Goal: Find specific page/section: Find specific page/section

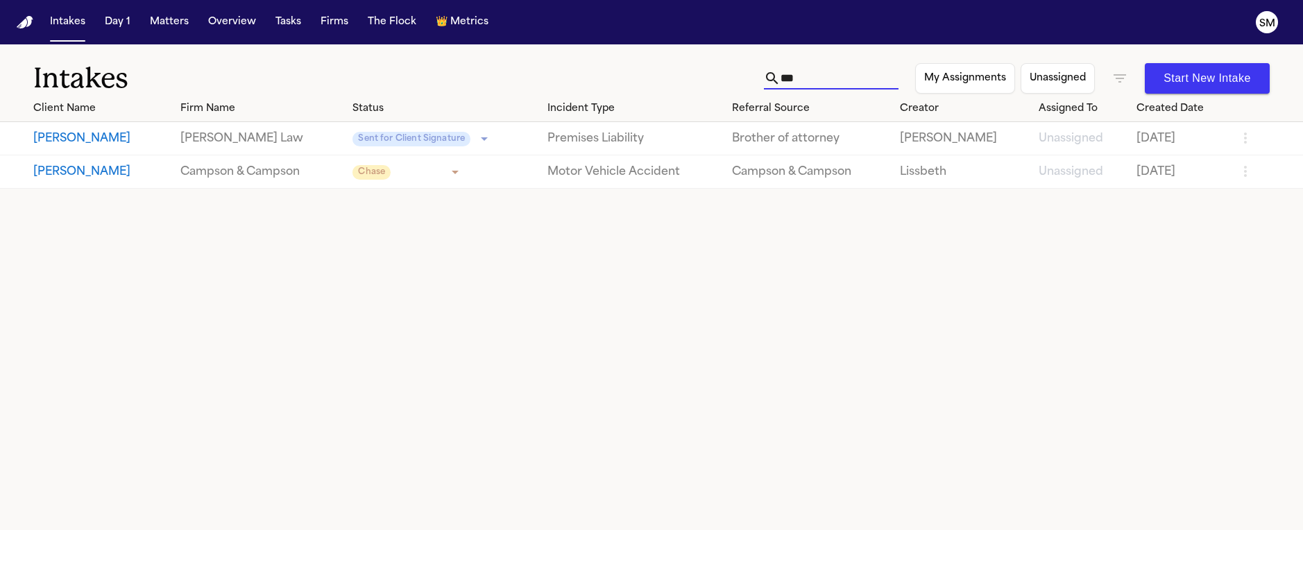
drag, startPoint x: 679, startPoint y: 60, endPoint x: 629, endPoint y: 53, distance: 49.7
click at [638, 53] on div "Intakes *** My Assignments Unassigned Start New Intake" at bounding box center [651, 69] width 1303 height 51
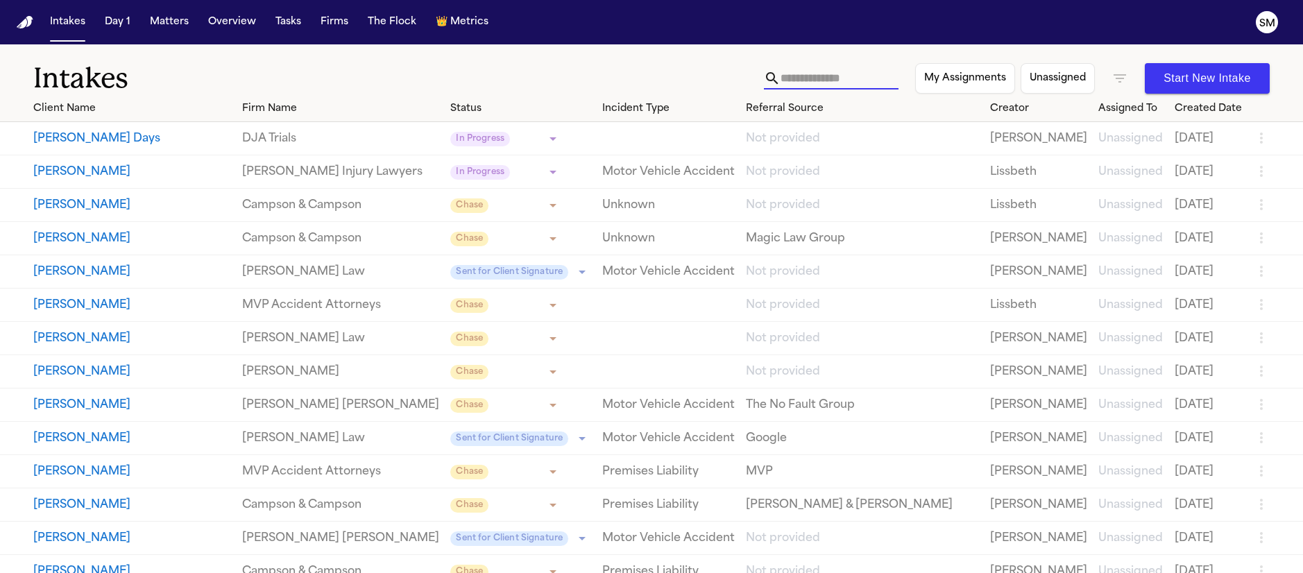
click at [740, 218] on td "Unknown" at bounding box center [669, 205] width 144 height 33
click at [1120, 76] on icon "button" at bounding box center [1119, 78] width 17 height 17
click at [1010, 221] on li "Signed" at bounding box center [1120, 212] width 324 height 17
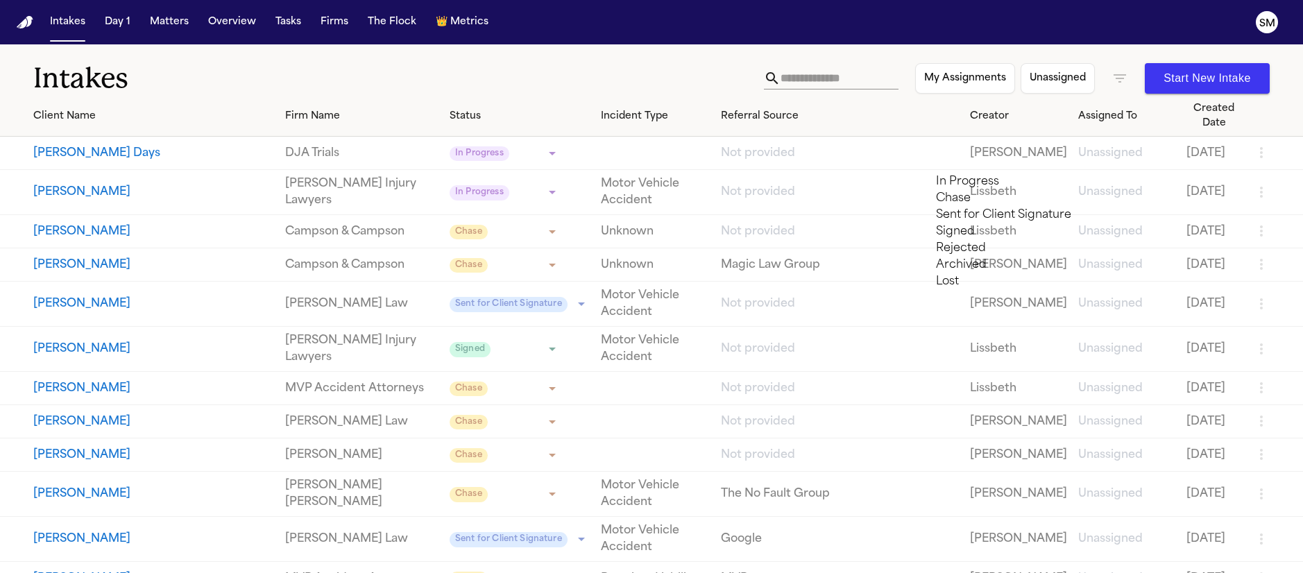
click at [1018, 257] on li "Rejected" at bounding box center [1115, 248] width 359 height 17
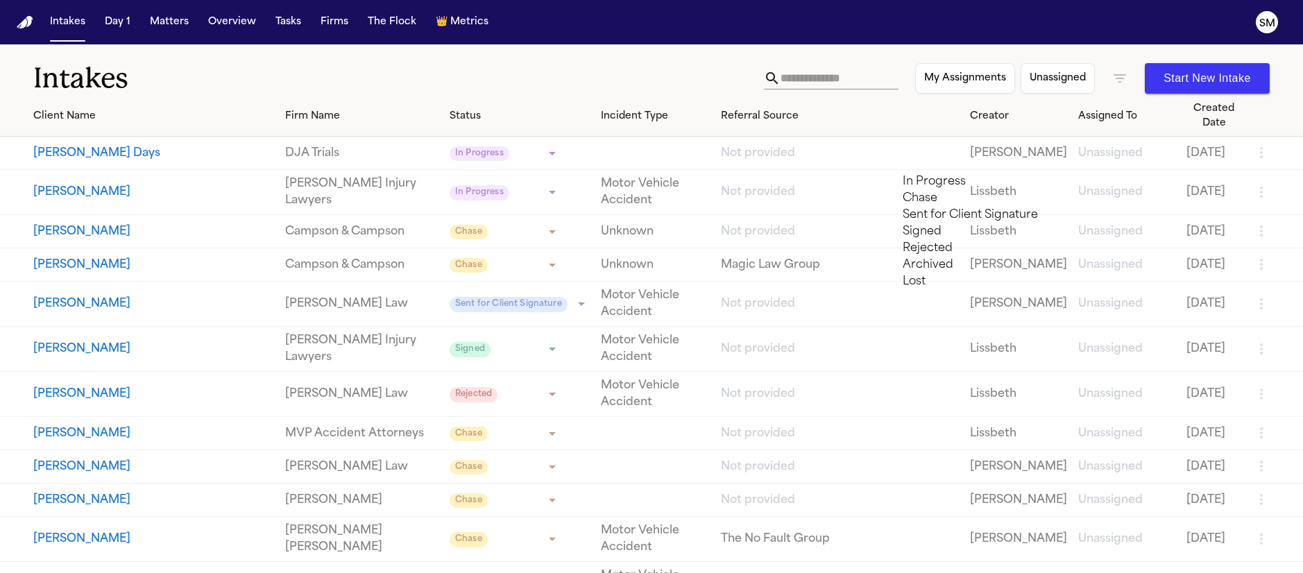
drag, startPoint x: 1007, startPoint y: 321, endPoint x: 937, endPoint y: 350, distance: 75.6
click at [1007, 273] on li "Archived" at bounding box center [1099, 265] width 392 height 17
click at [975, 290] on li "Lost" at bounding box center [1099, 281] width 392 height 17
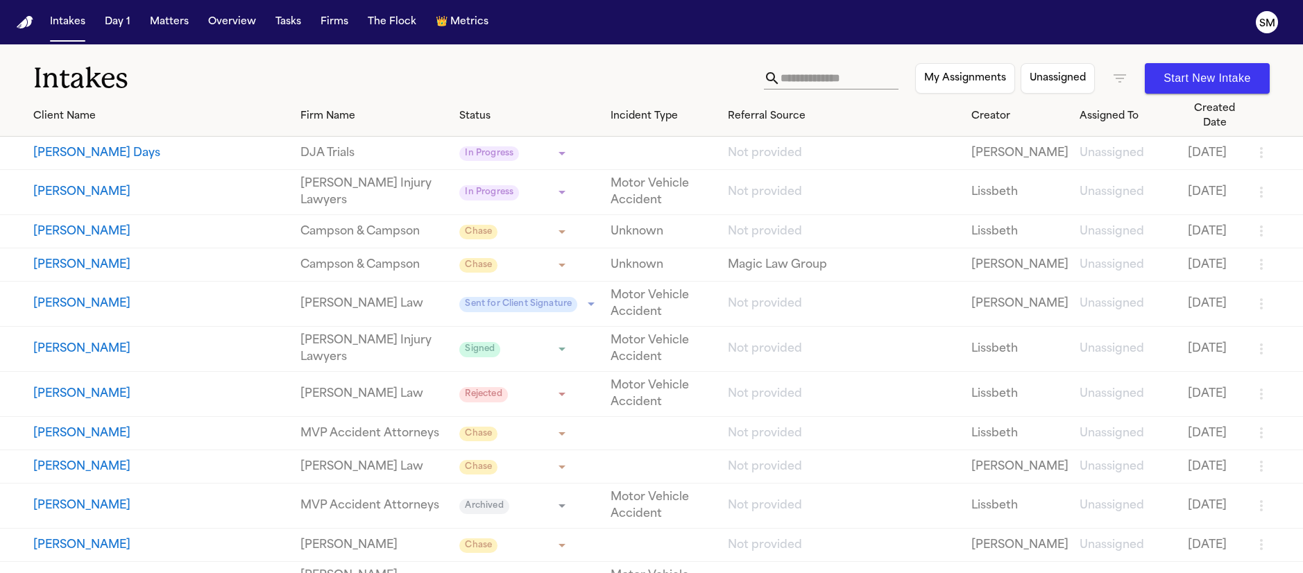
click at [628, 572] on div at bounding box center [651, 573] width 1303 height 0
click at [334, 110] on div "Firm Name" at bounding box center [374, 116] width 148 height 15
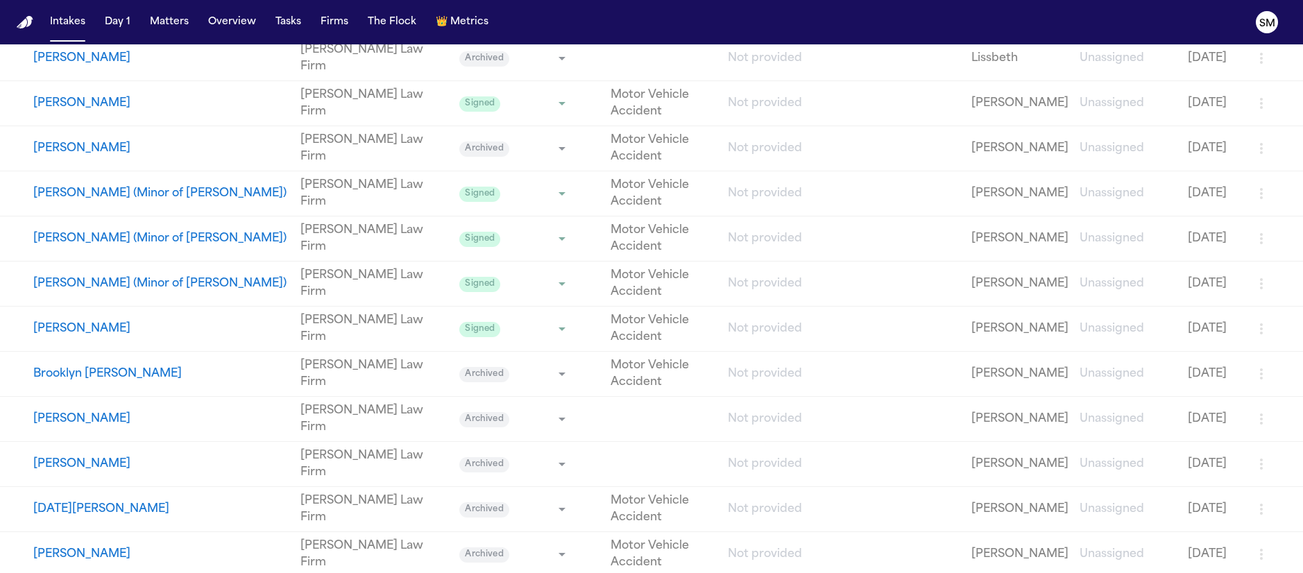
scroll to position [16520, 0]
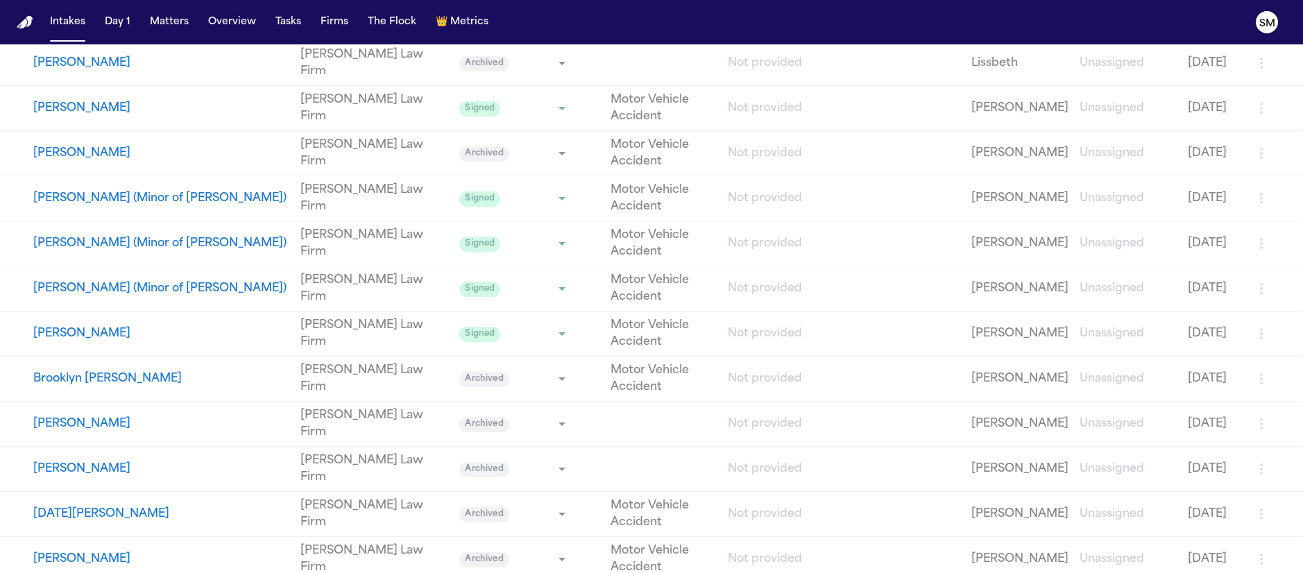
drag, startPoint x: 33, startPoint y: 93, endPoint x: 26, endPoint y: 78, distance: 15.9
drag, startPoint x: 1216, startPoint y: 76, endPoint x: 1234, endPoint y: 139, distance: 65.5
drag, startPoint x: 30, startPoint y: 95, endPoint x: 1242, endPoint y: 285, distance: 1226.8
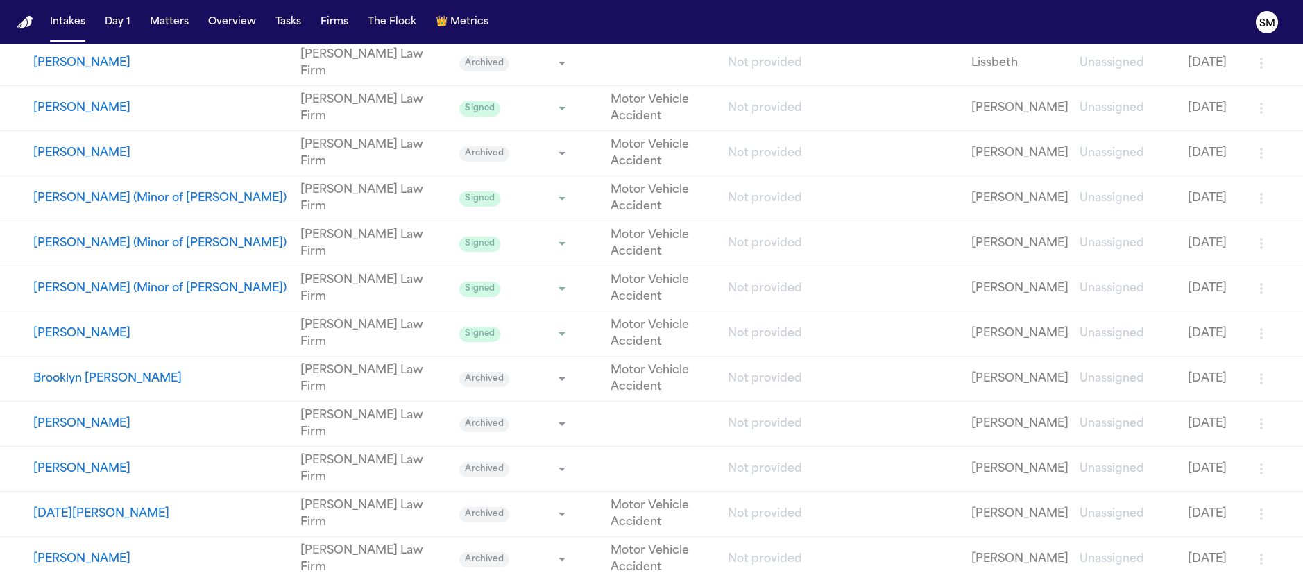
copy tbody "[PERSON_NAME] MVP Accident Attorneys Chase ​ Not provided [PERSON_NAME] [DATE] …"
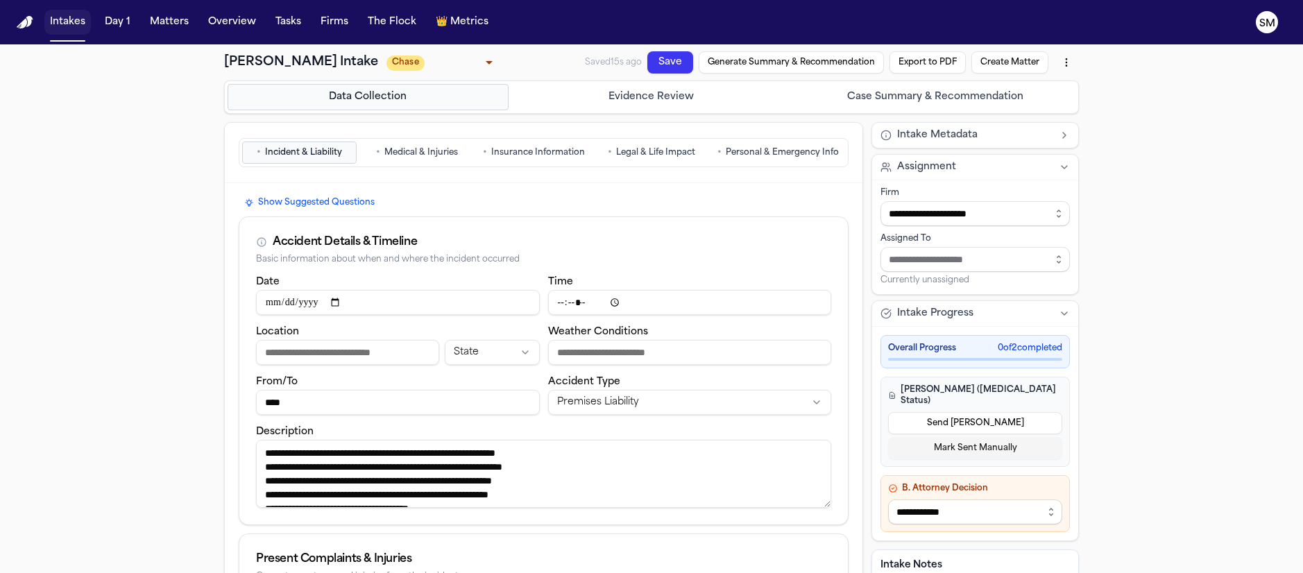
click at [77, 28] on button "Intakes" at bounding box center [67, 22] width 46 height 25
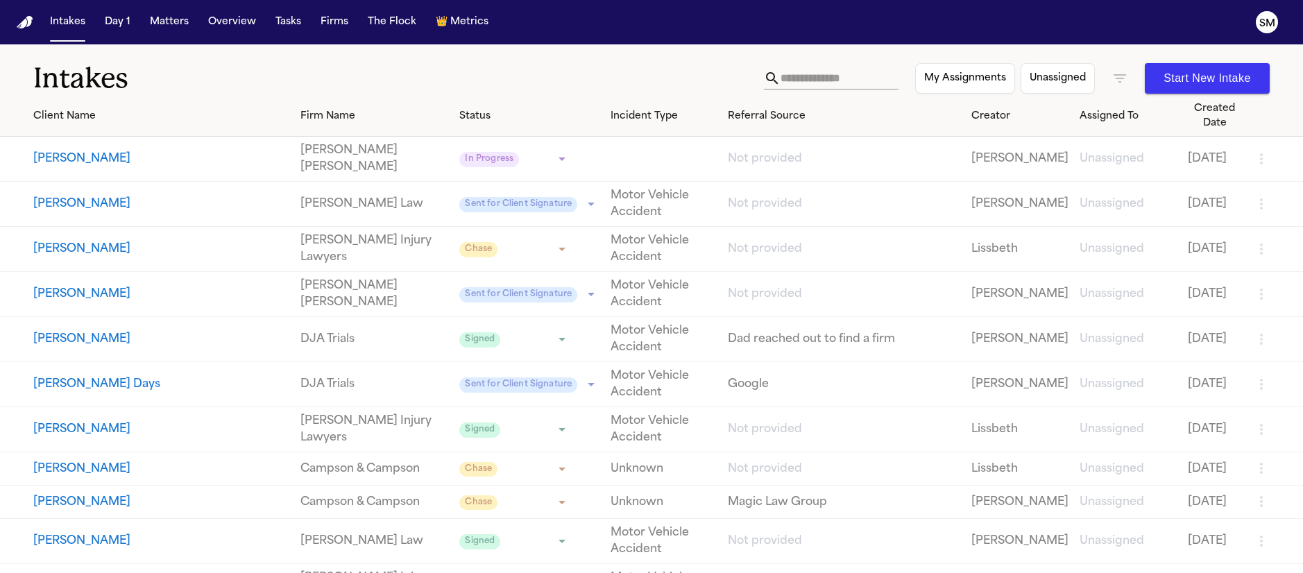
click at [851, 83] on input "text" at bounding box center [839, 78] width 118 height 22
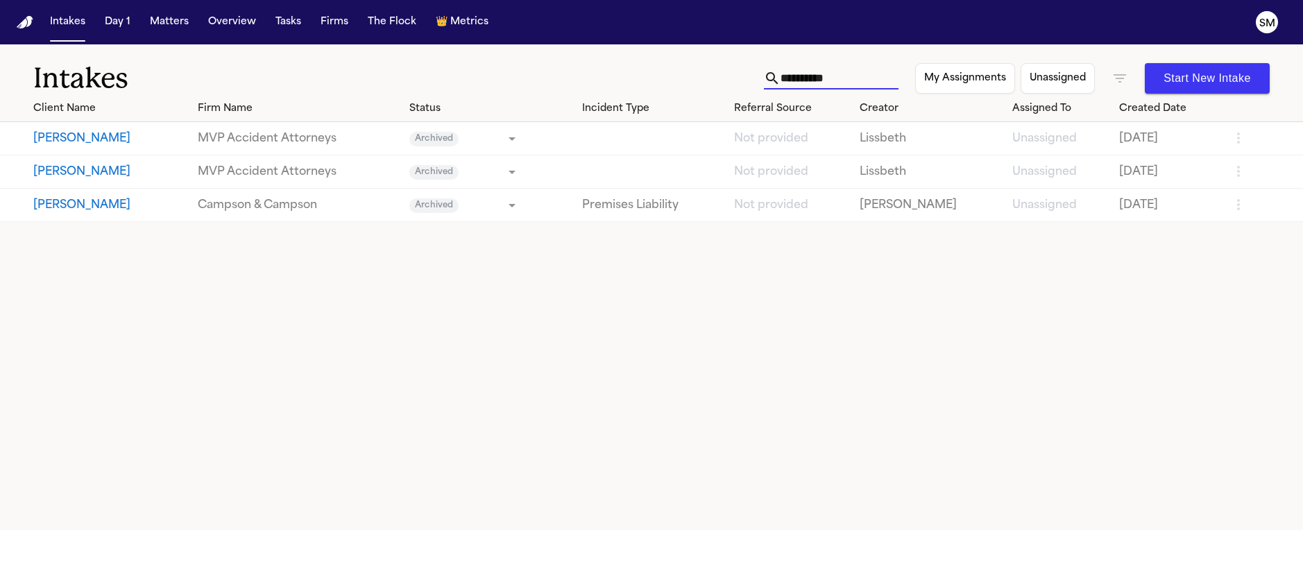
type input "**********"
click at [79, 141] on button "[PERSON_NAME]" at bounding box center [109, 138] width 153 height 17
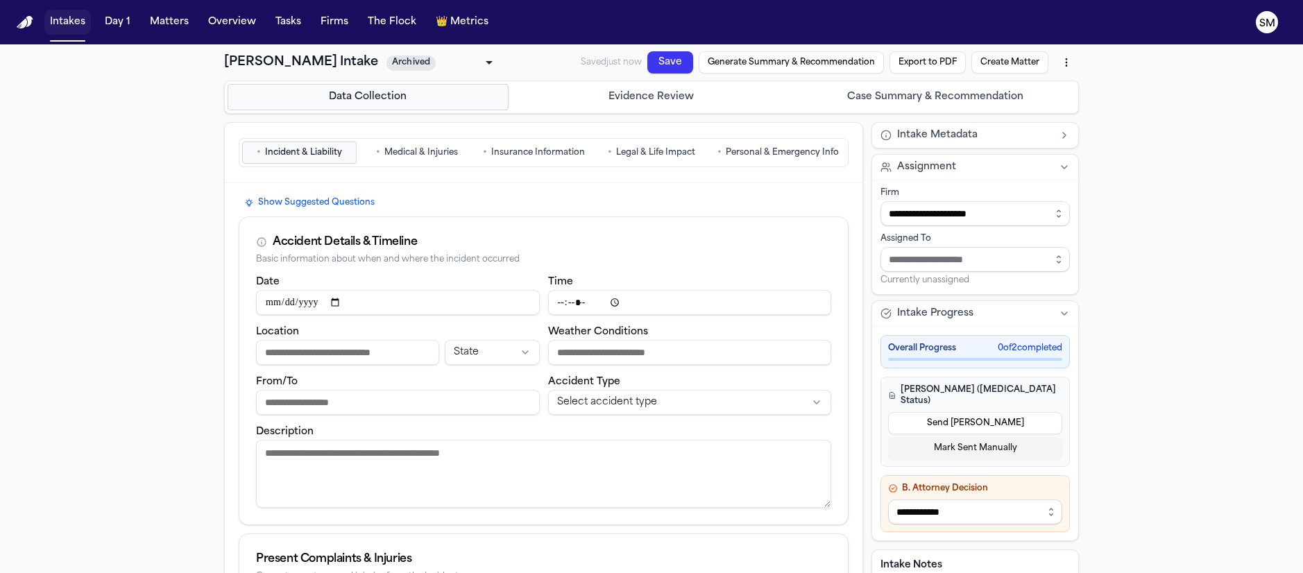
click at [62, 29] on button "Intakes" at bounding box center [67, 22] width 46 height 25
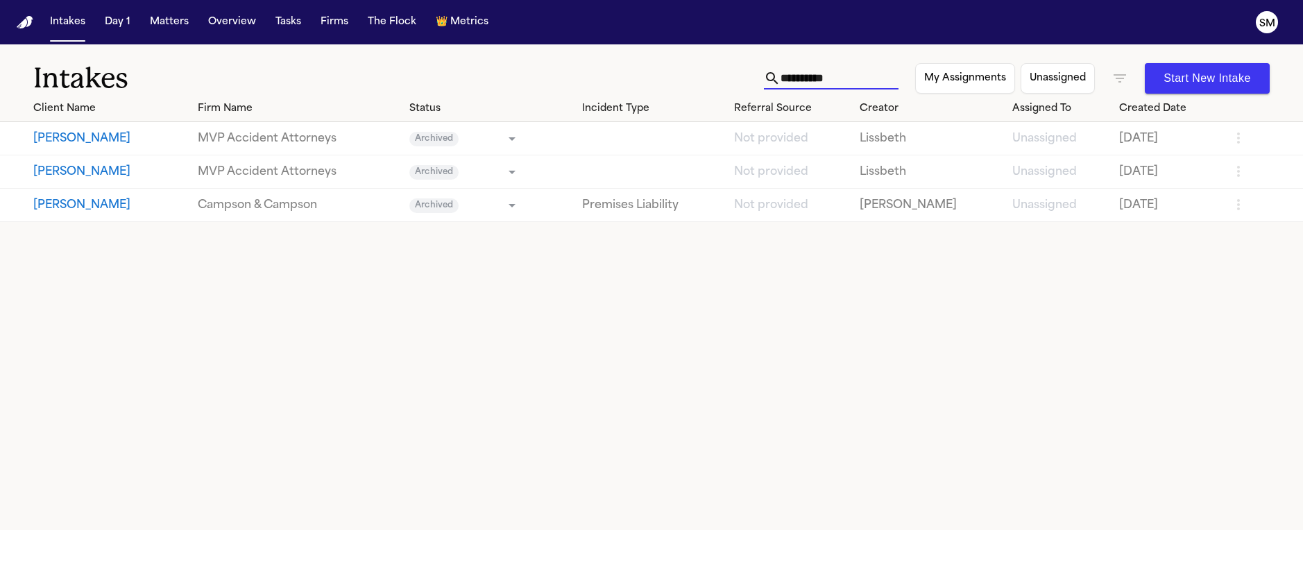
drag, startPoint x: 839, startPoint y: 76, endPoint x: 545, endPoint y: 63, distance: 295.1
click at [552, 63] on div "**********" at bounding box center [651, 69] width 1303 height 51
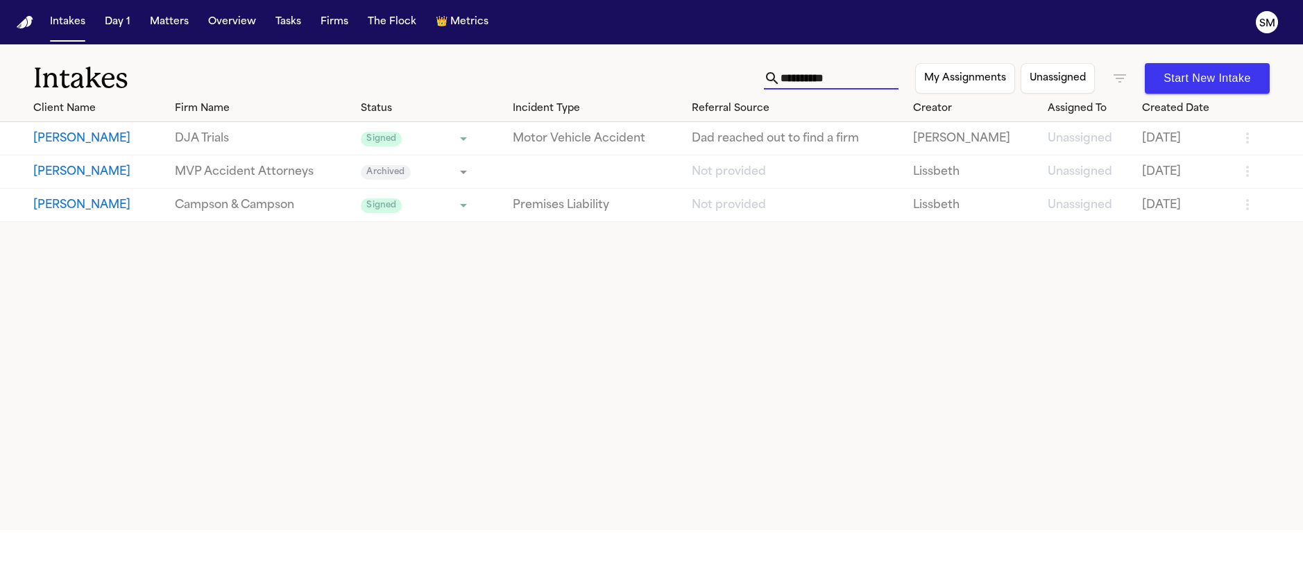
type input "**********"
click at [85, 173] on button "[PERSON_NAME]" at bounding box center [98, 172] width 130 height 17
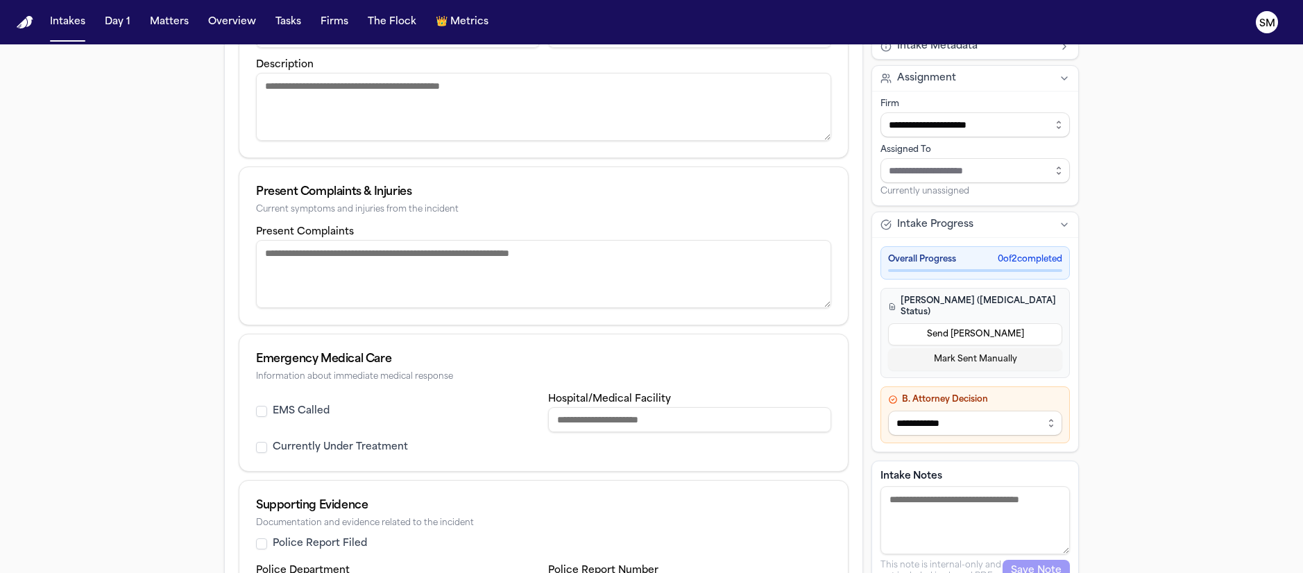
scroll to position [510, 0]
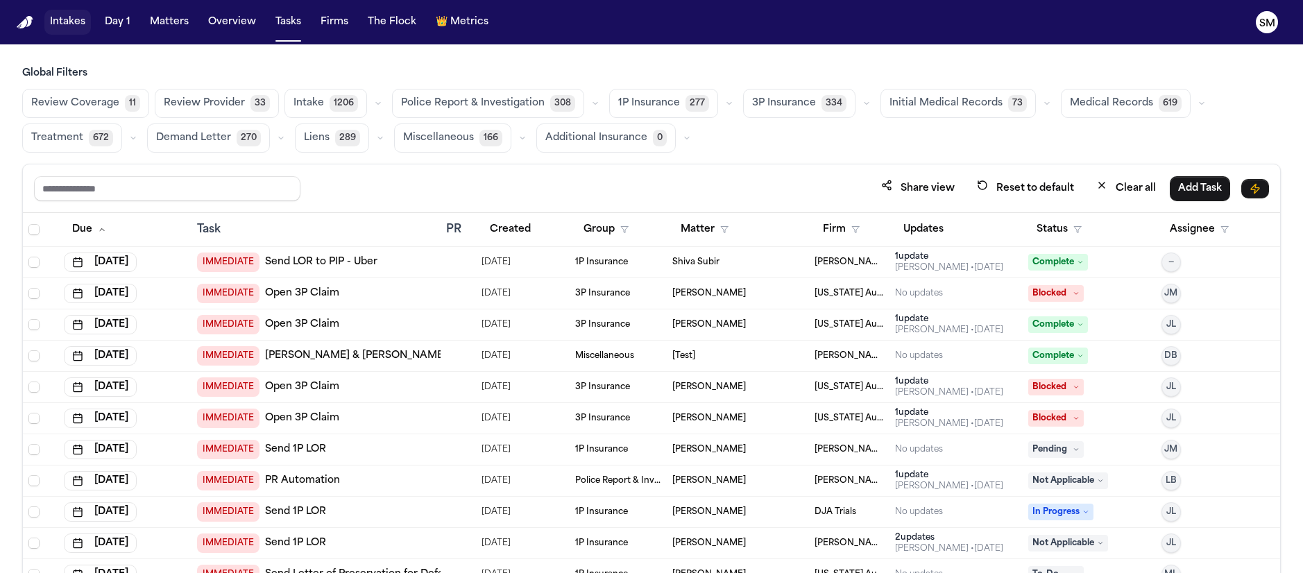
click at [56, 17] on button "Intakes" at bounding box center [67, 22] width 46 height 25
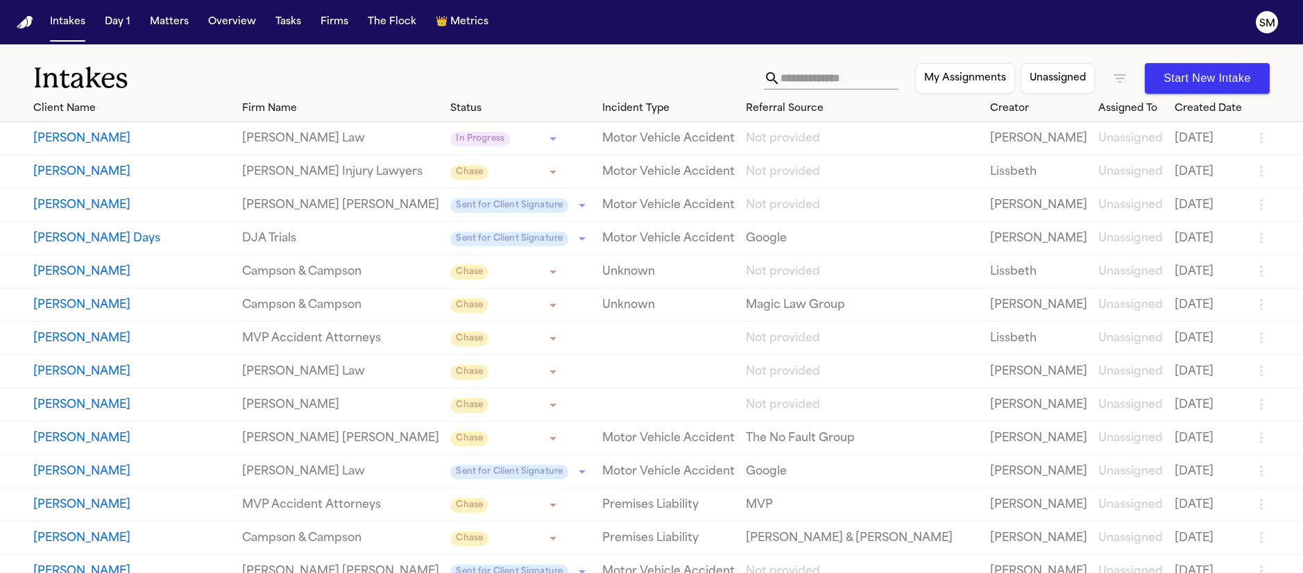
click at [1123, 79] on icon "button" at bounding box center [1119, 78] width 17 height 17
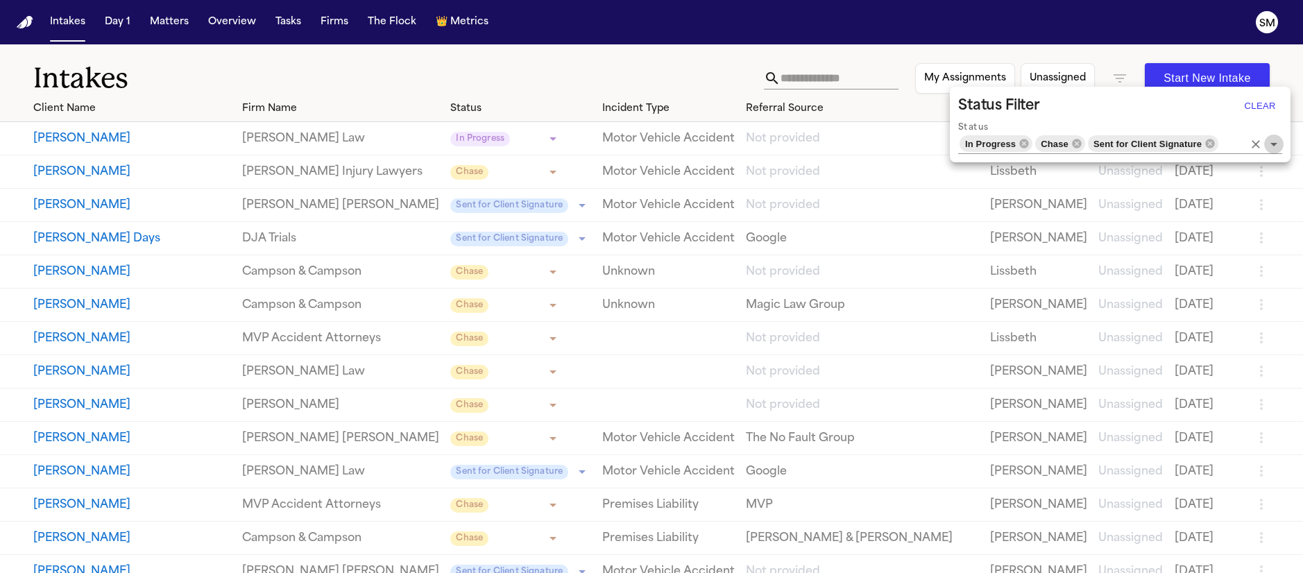
click at [1282, 145] on button "Open" at bounding box center [1273, 144] width 19 height 19
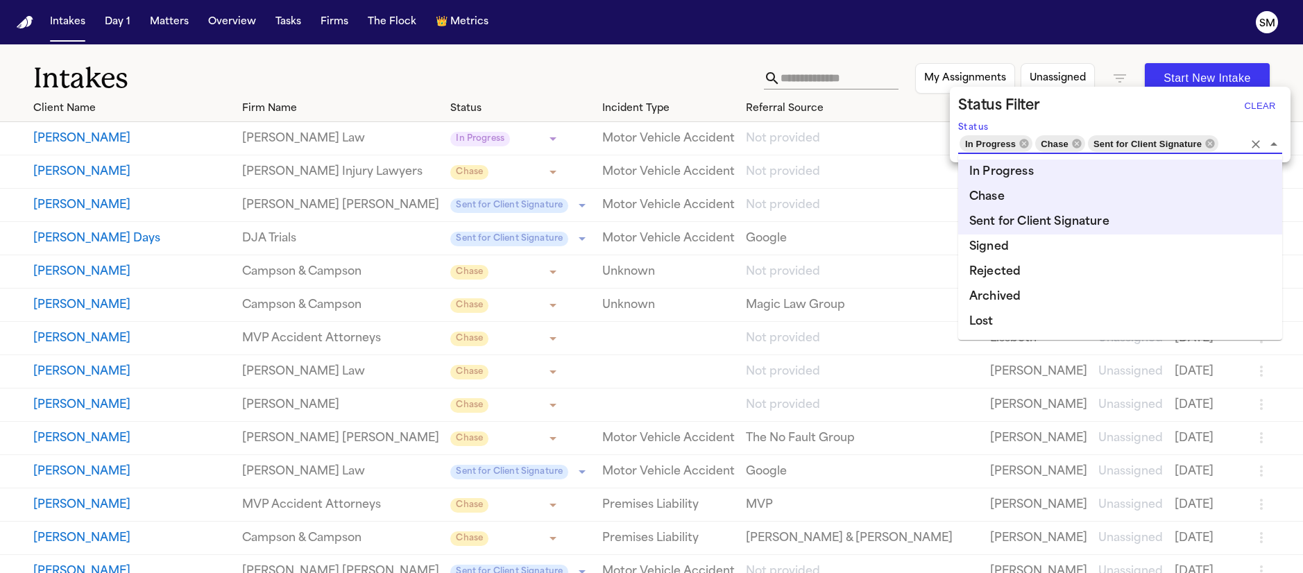
click at [998, 250] on li "Signed" at bounding box center [1120, 246] width 324 height 25
click at [1014, 259] on li "Signed" at bounding box center [1120, 246] width 324 height 25
click at [1035, 250] on li "Signed" at bounding box center [1120, 246] width 324 height 25
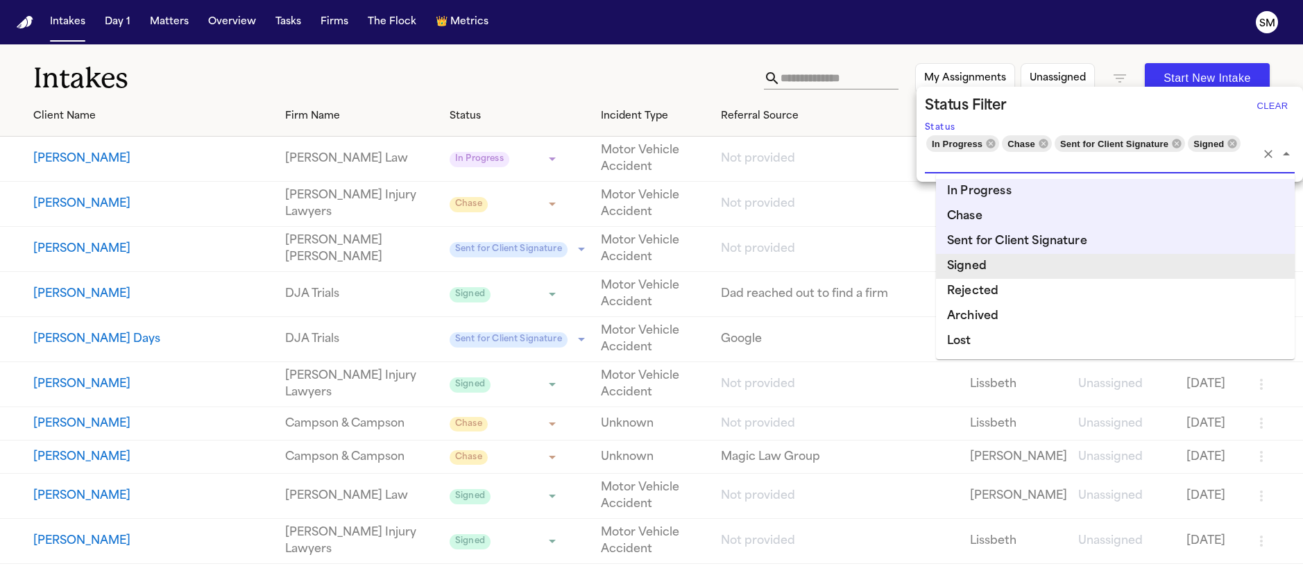
click at [1038, 271] on li "Signed" at bounding box center [1115, 266] width 359 height 25
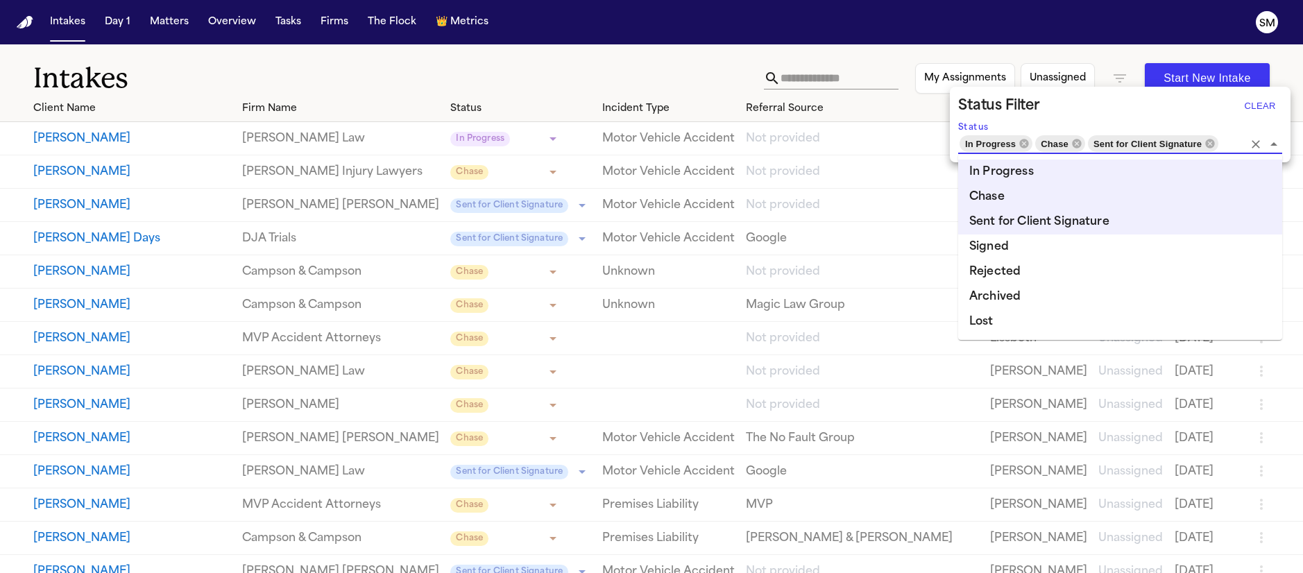
click at [1039, 250] on li "Signed" at bounding box center [1120, 246] width 324 height 25
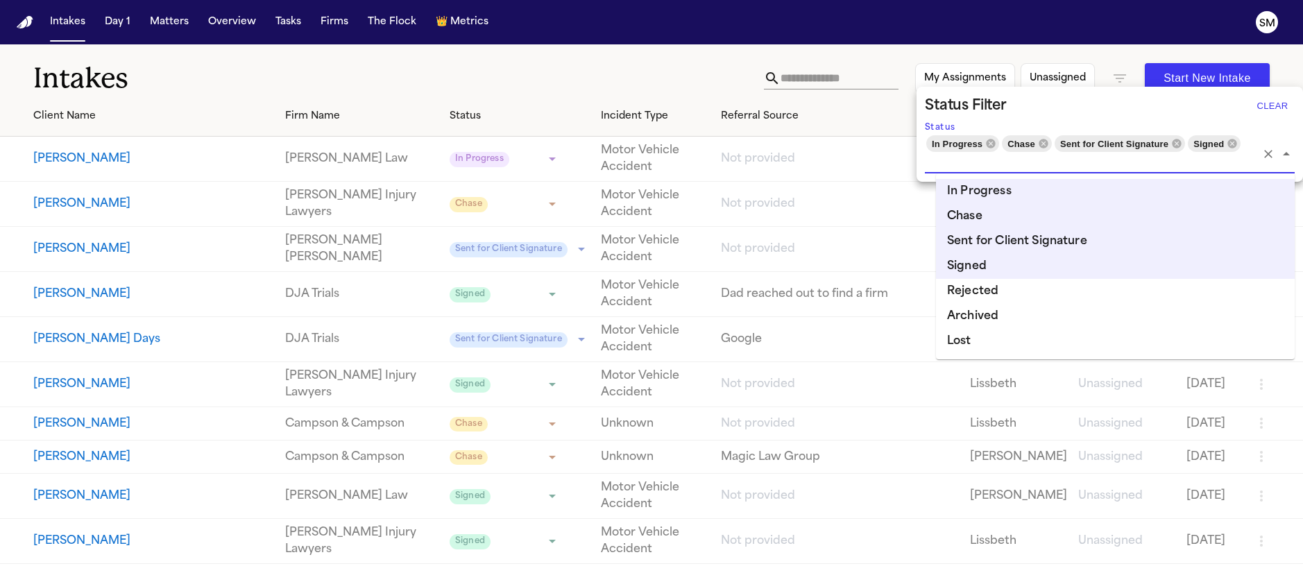
click at [1036, 282] on li "Rejected" at bounding box center [1115, 291] width 359 height 25
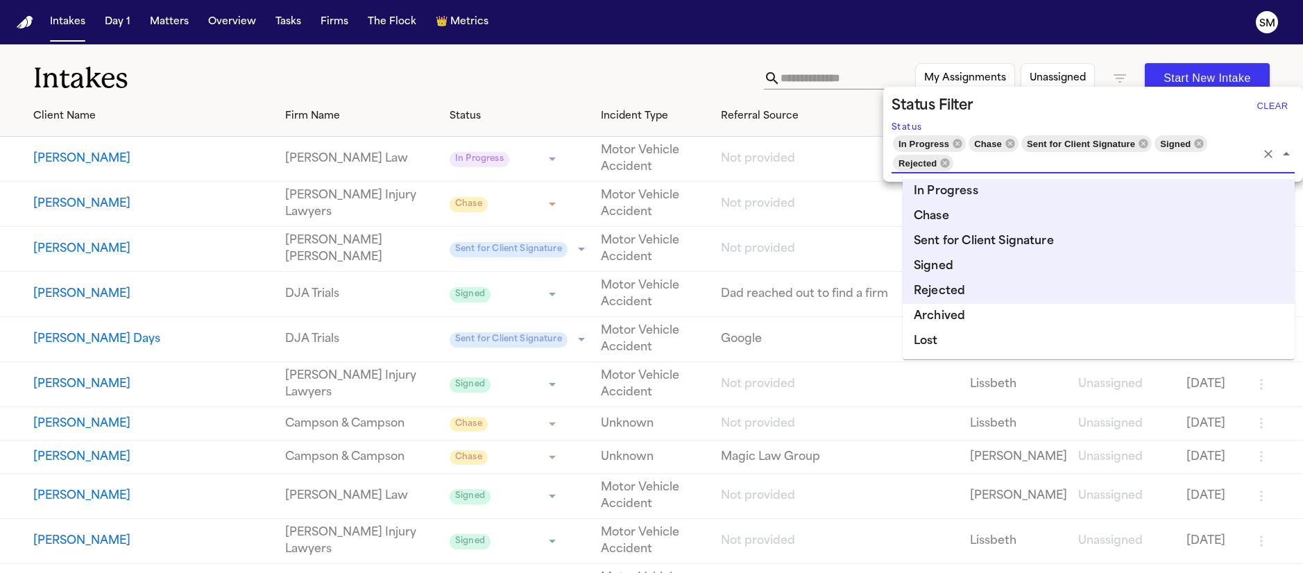
click at [1028, 315] on li "Archived" at bounding box center [1099, 316] width 392 height 25
click at [1009, 320] on li "Archived" at bounding box center [1099, 316] width 392 height 25
click at [1001, 343] on li "Lost" at bounding box center [1099, 341] width 392 height 25
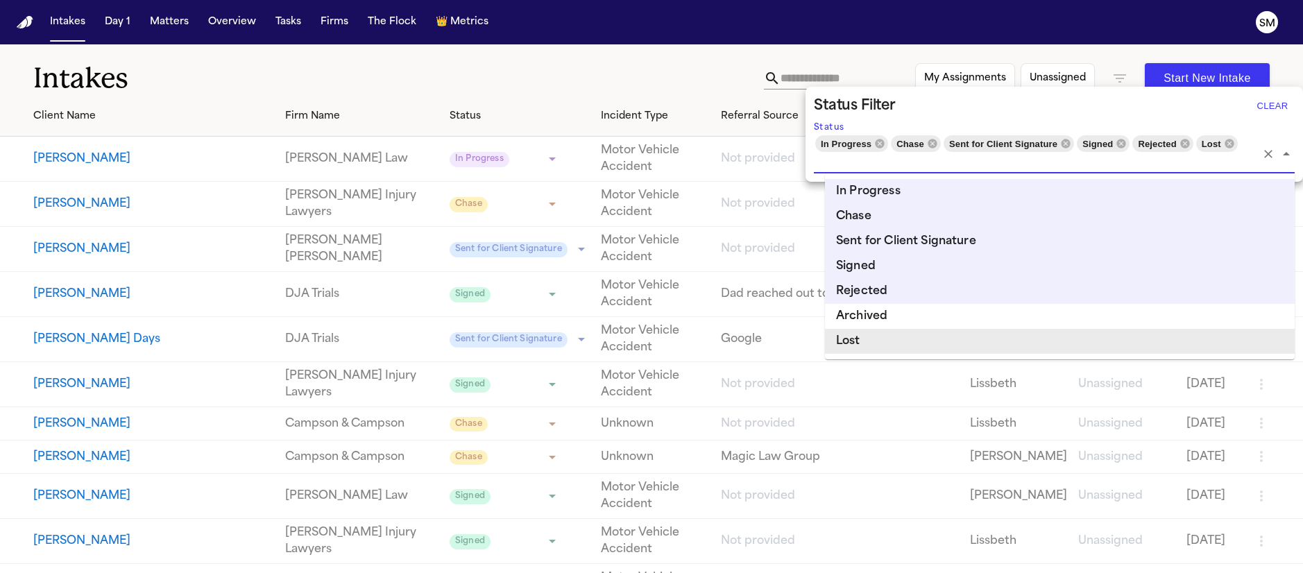
click at [913, 332] on li "Lost" at bounding box center [1060, 341] width 470 height 25
click at [914, 329] on li "Lost" at bounding box center [1060, 341] width 470 height 25
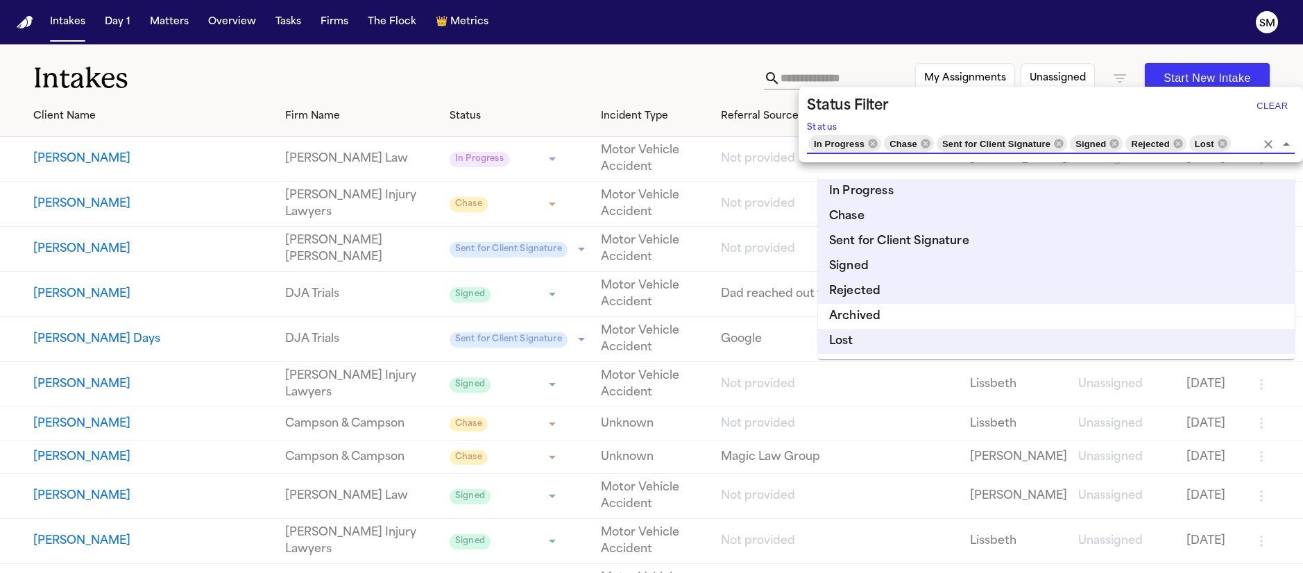
click at [877, 317] on li "Archived" at bounding box center [1056, 316] width 477 height 25
click at [495, 72] on div at bounding box center [651, 286] width 1303 height 573
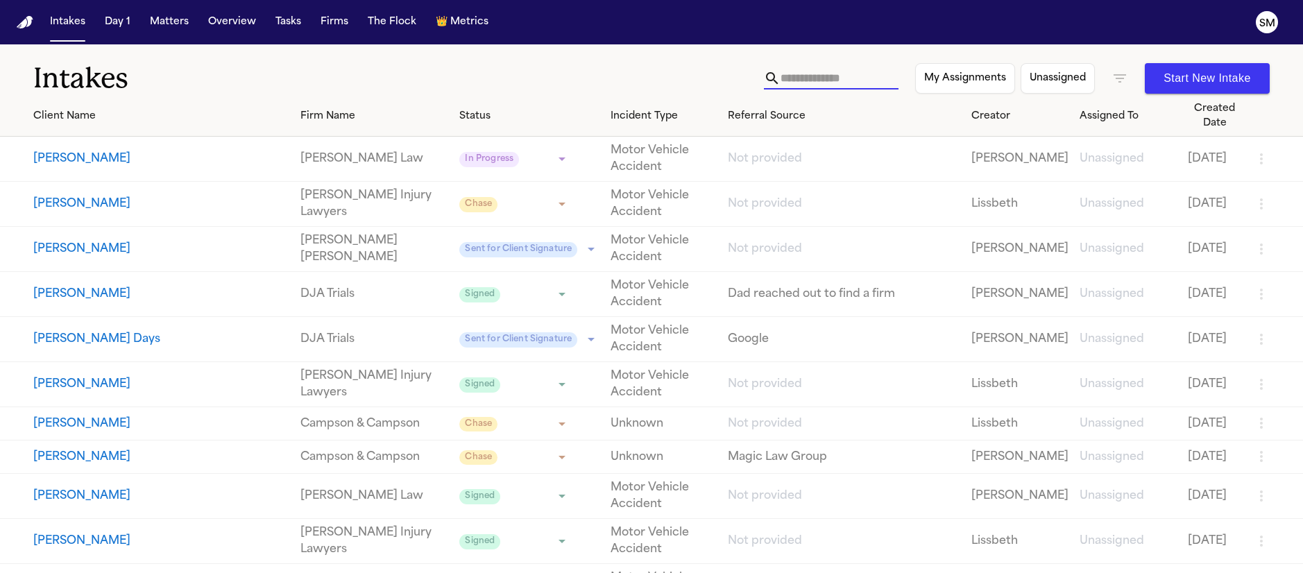
click at [819, 76] on input "text" at bounding box center [839, 78] width 118 height 22
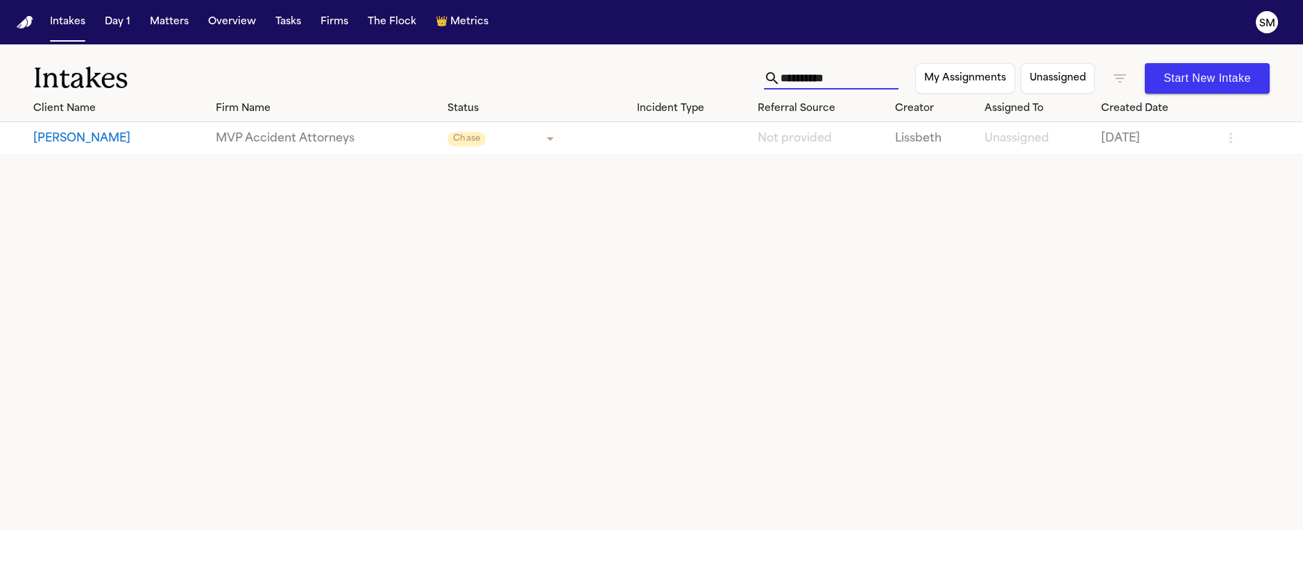
type input "**********"
click at [115, 142] on button "[PERSON_NAME]" at bounding box center [118, 138] width 171 height 17
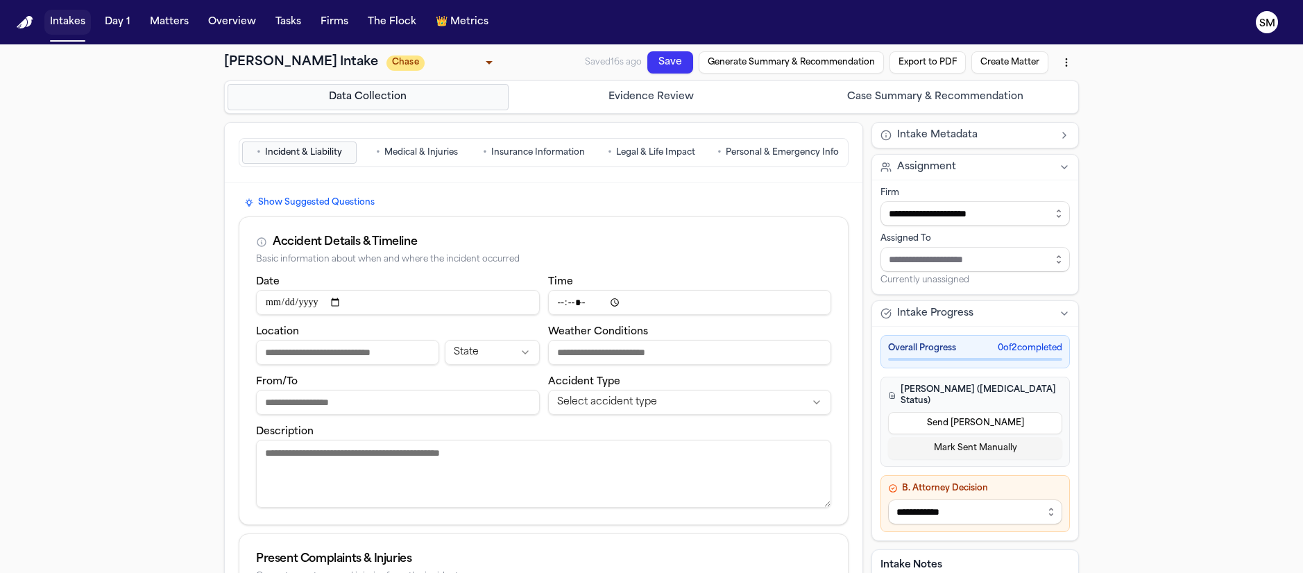
click at [61, 19] on button "Intakes" at bounding box center [67, 22] width 46 height 25
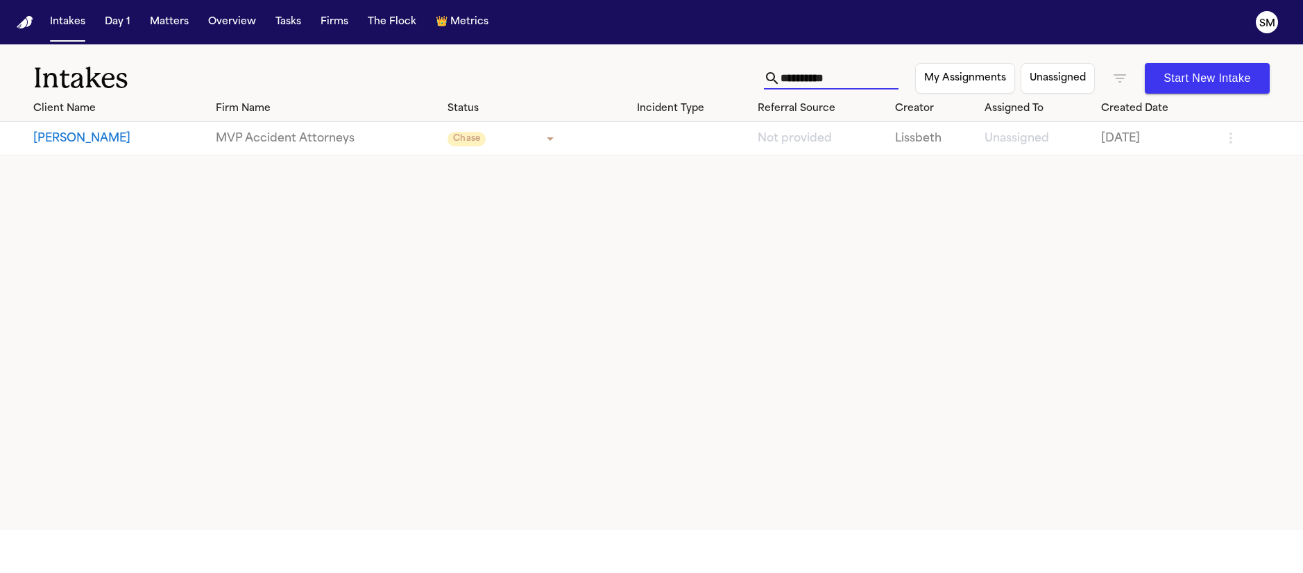
drag, startPoint x: 835, startPoint y: 72, endPoint x: 423, endPoint y: 25, distance: 414.8
click at [427, 25] on div "**********" at bounding box center [651, 286] width 1303 height 573
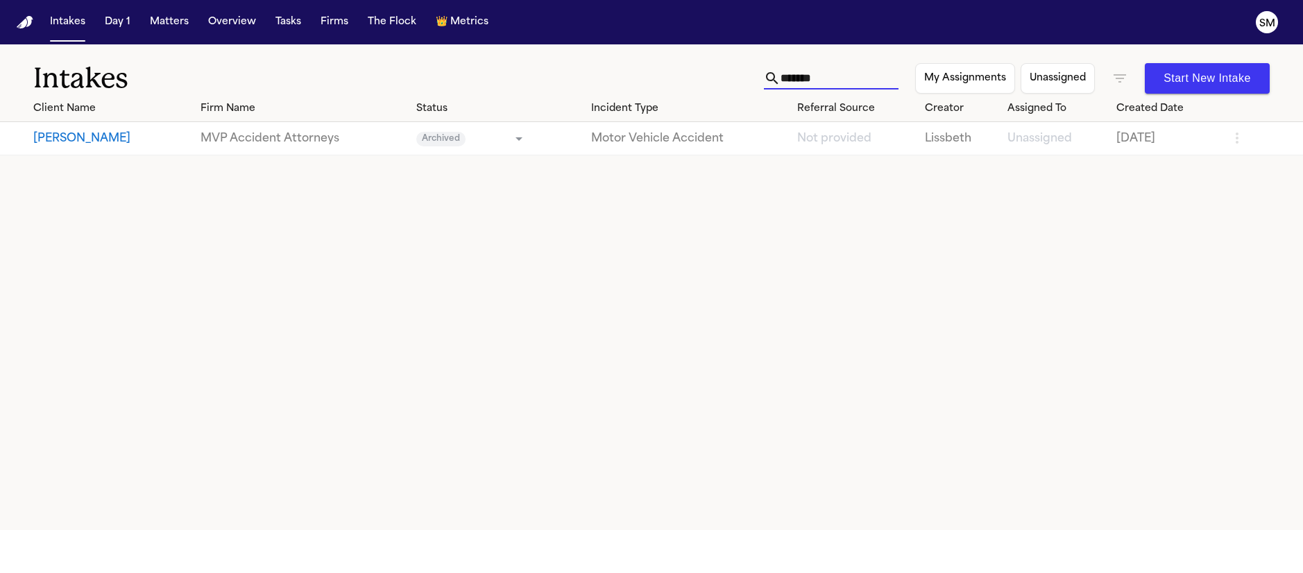
click at [854, 76] on input "*******" at bounding box center [839, 78] width 118 height 22
type input "*******"
click at [89, 142] on button "[PERSON_NAME]" at bounding box center [111, 138] width 156 height 17
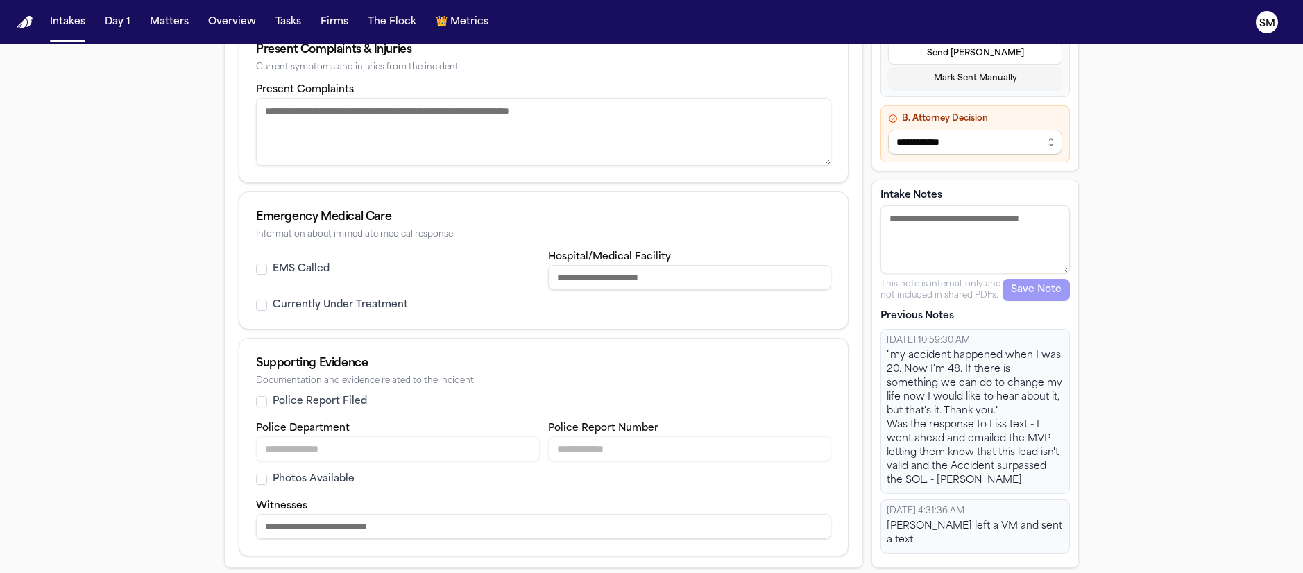
scroll to position [510, 0]
